Goal: Information Seeking & Learning: Learn about a topic

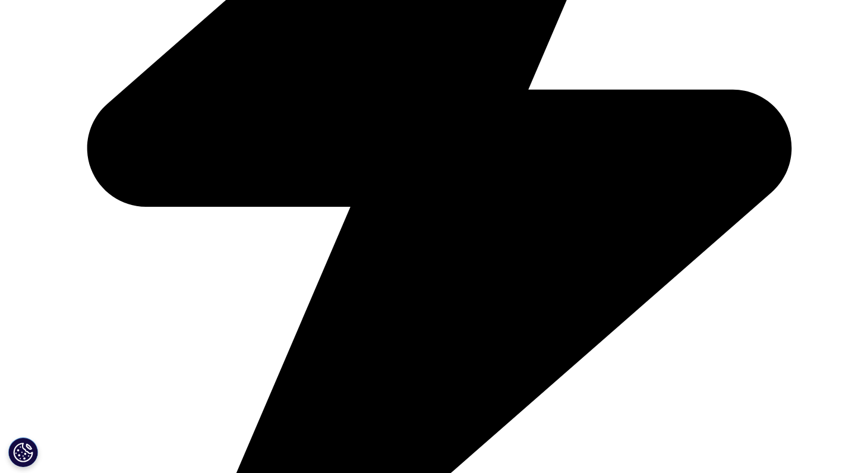
scroll to position [3838, 0]
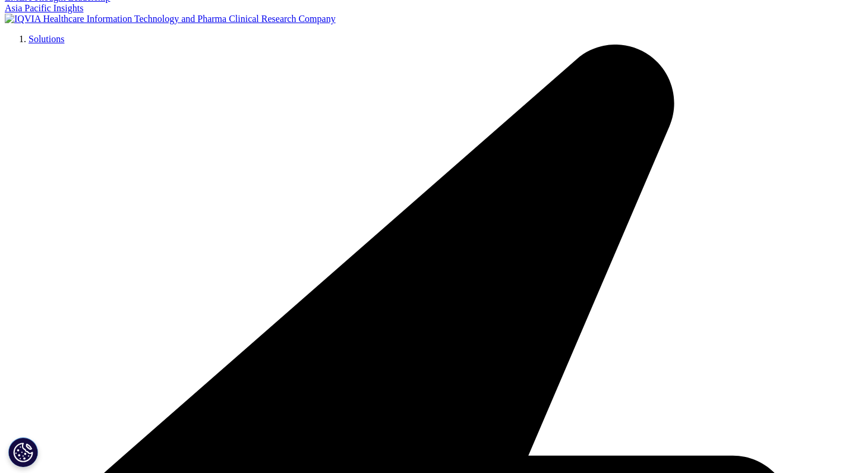
scroll to position [2460, 0]
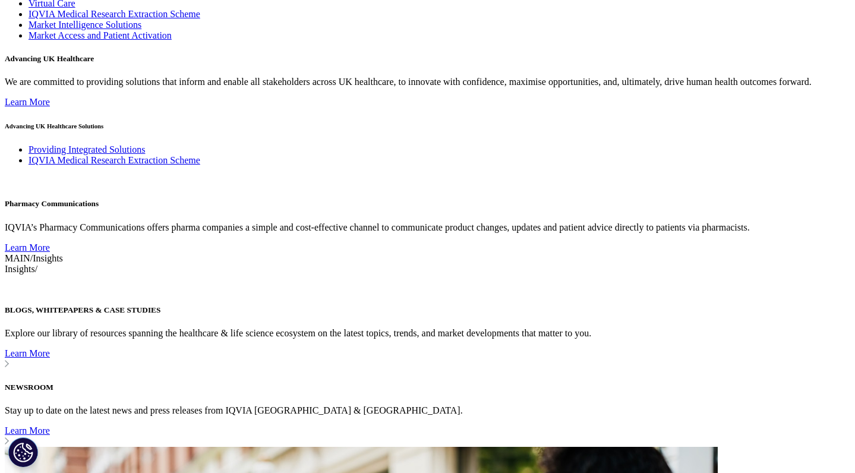
scroll to position [2315, 0]
